Goal: Task Accomplishment & Management: Use online tool/utility

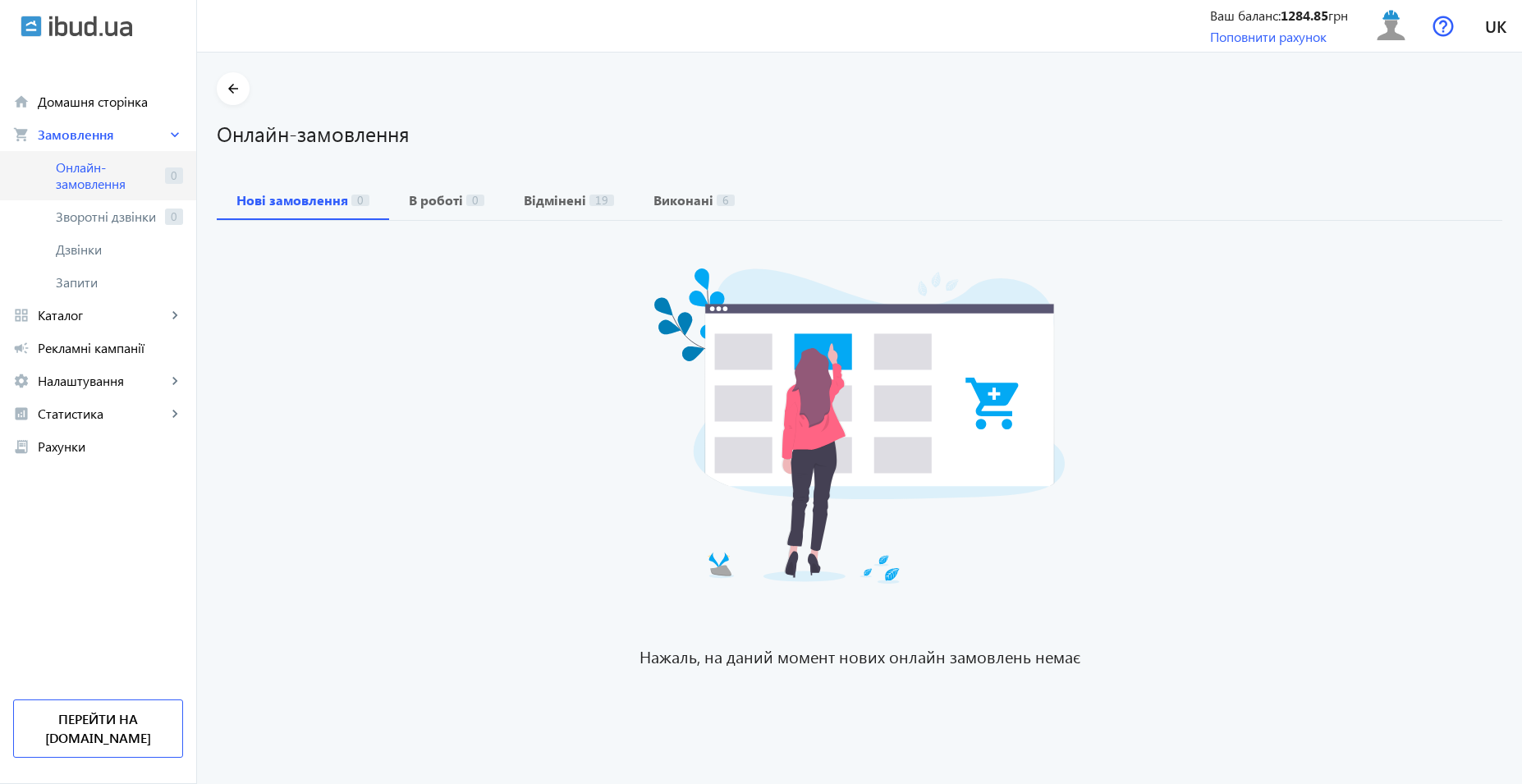
click at [115, 172] on span "Онлайн-замовлення" at bounding box center [107, 176] width 102 height 33
click at [123, 181] on span "Онлайн-замовлення" at bounding box center [107, 176] width 102 height 33
click at [99, 169] on span "Онлайн-замовлення" at bounding box center [107, 176] width 102 height 33
click at [119, 178] on span "Онлайн-замовлення" at bounding box center [107, 176] width 102 height 33
